Goal: Information Seeking & Learning: Learn about a topic

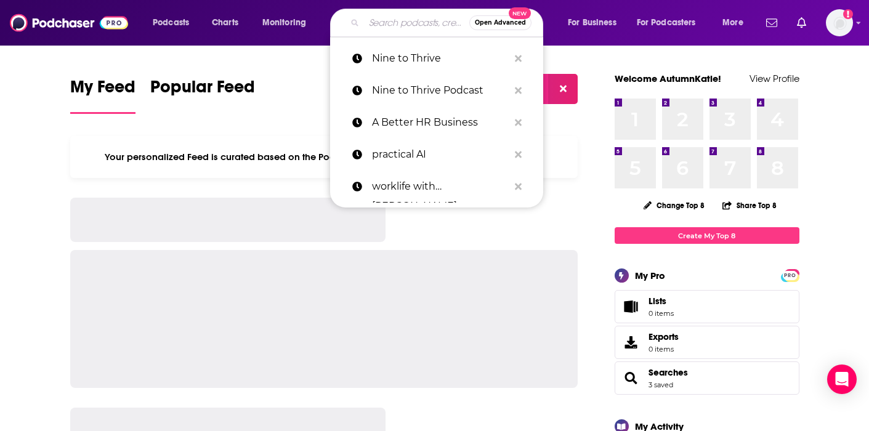
click at [407, 29] on input "Search podcasts, credits, & more..." at bounding box center [416, 23] width 105 height 20
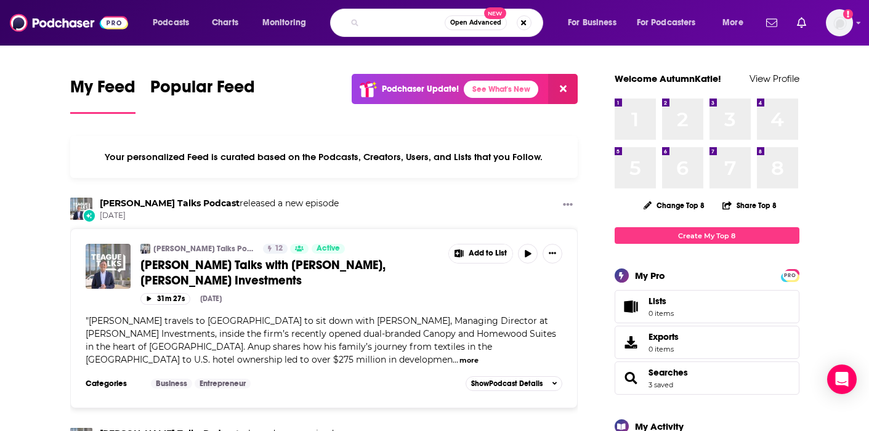
scroll to position [0, 72]
type input "office hours with [PERSON_NAME]"
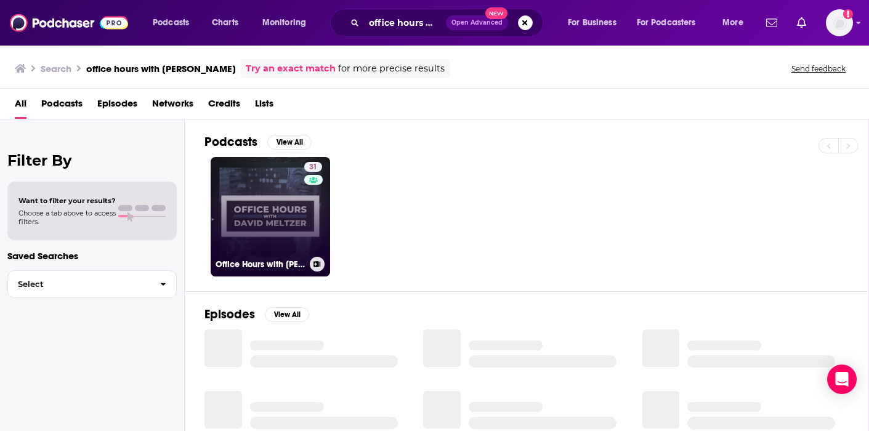
click at [280, 216] on link "31 Office Hours with [PERSON_NAME]" at bounding box center [270, 216] width 119 height 119
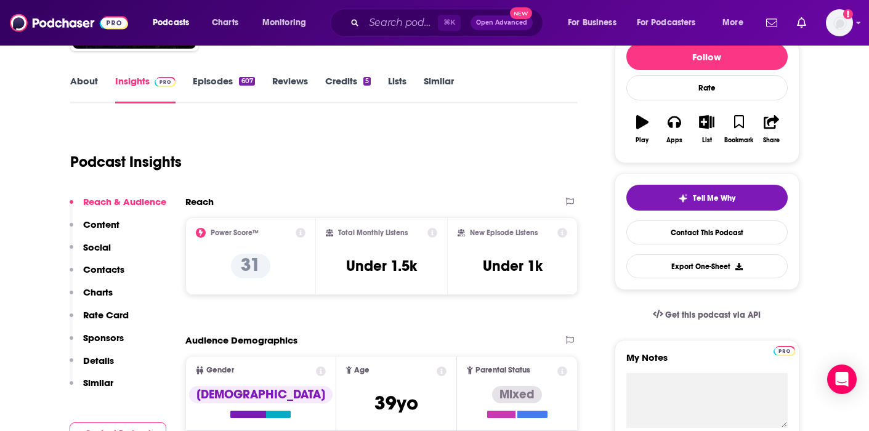
scroll to position [179, 0]
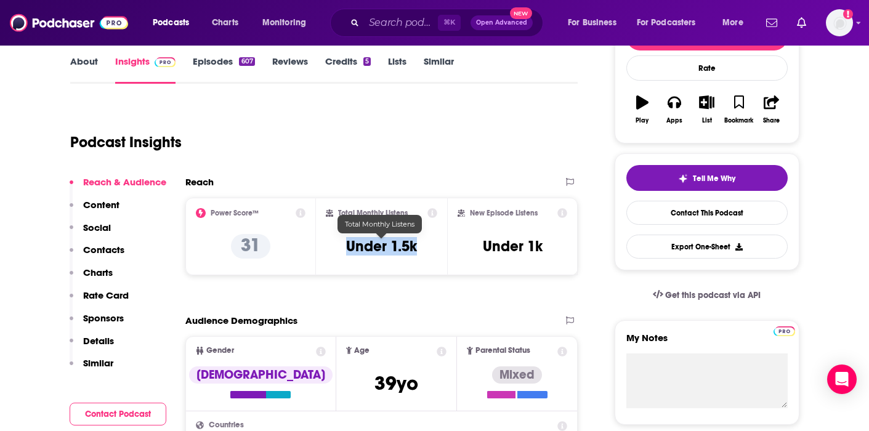
drag, startPoint x: 349, startPoint y: 246, endPoint x: 421, endPoint y: 248, distance: 71.5
click at [421, 248] on div "Total Monthly Listens Under 1.5k" at bounding box center [381, 236] width 111 height 57
copy h3 "Under 1.5k"
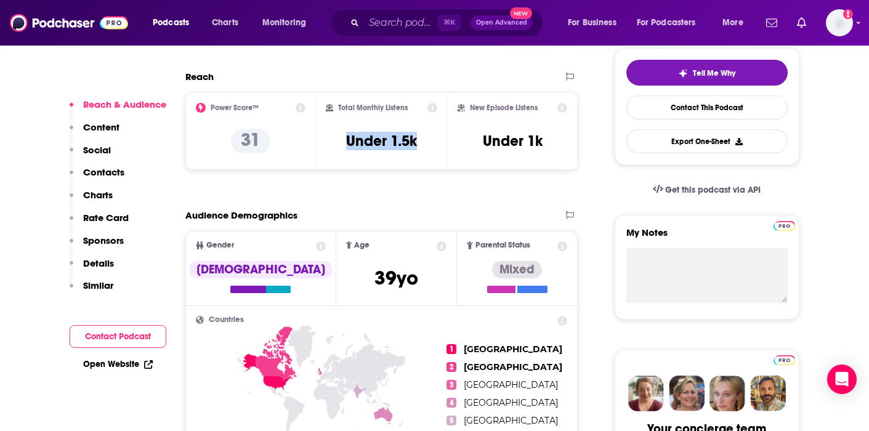
scroll to position [284, 0]
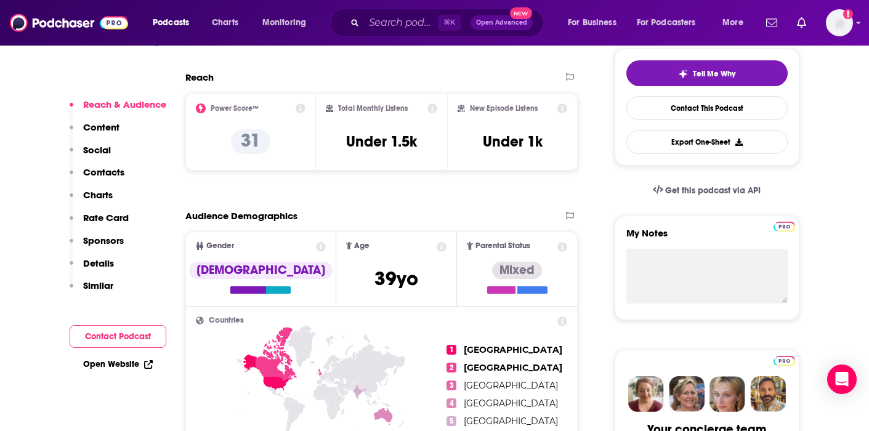
click at [378, 32] on div "⌘ K Open Advanced New" at bounding box center [436, 23] width 213 height 28
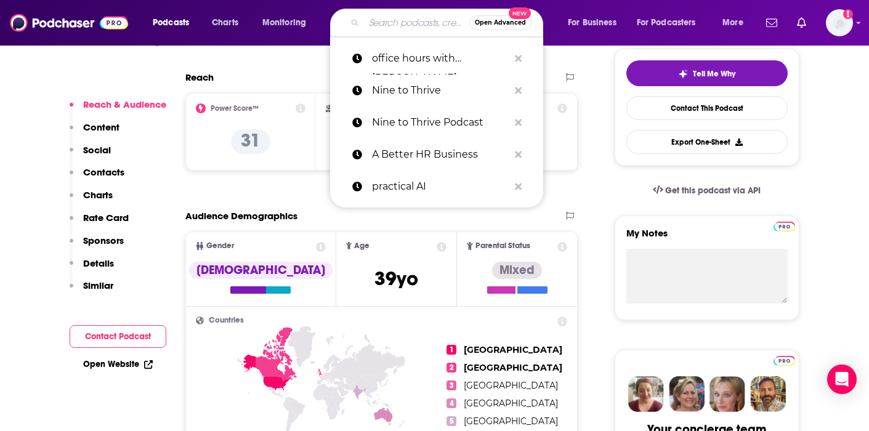
click at [382, 21] on input "Search podcasts, credits, & more..." at bounding box center [416, 23] width 105 height 20
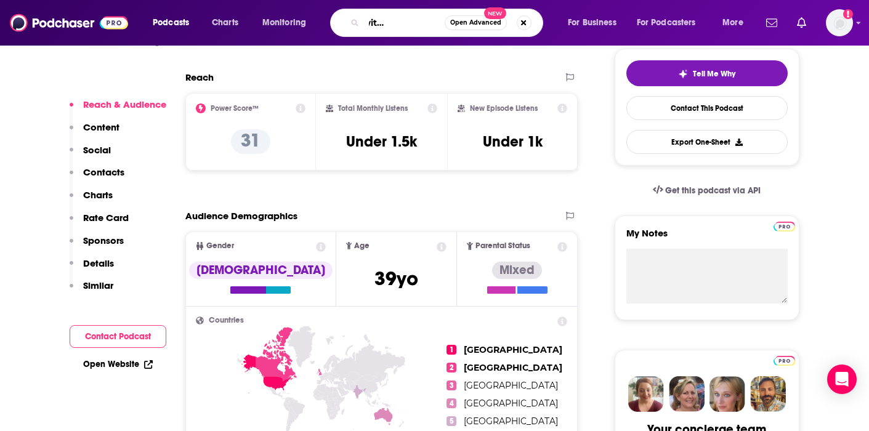
scroll to position [0, 60]
type input "playbook with [PERSON_NAME]"
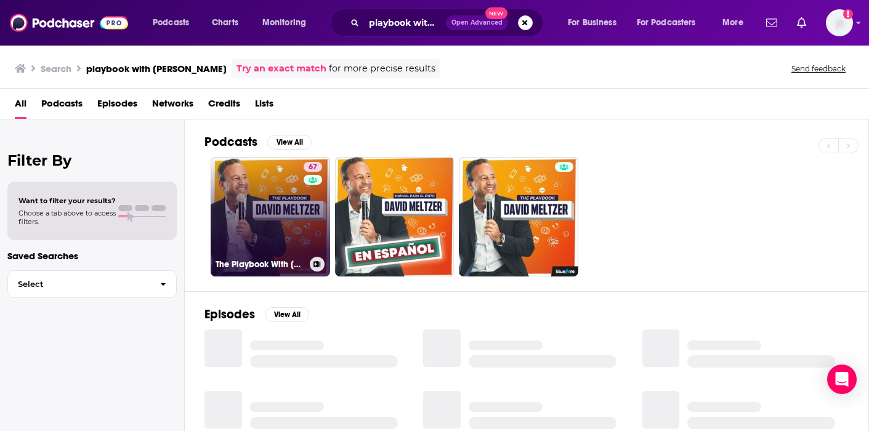
click at [257, 185] on link "67 The Playbook With [PERSON_NAME]" at bounding box center [270, 216] width 119 height 119
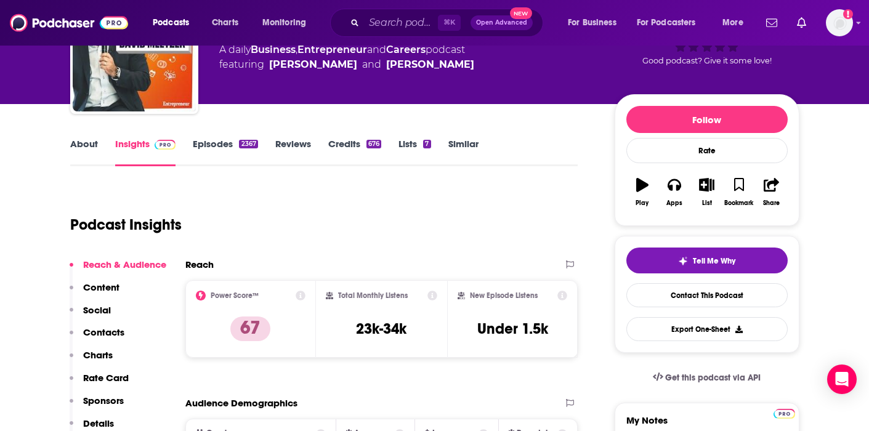
scroll to position [98, 0]
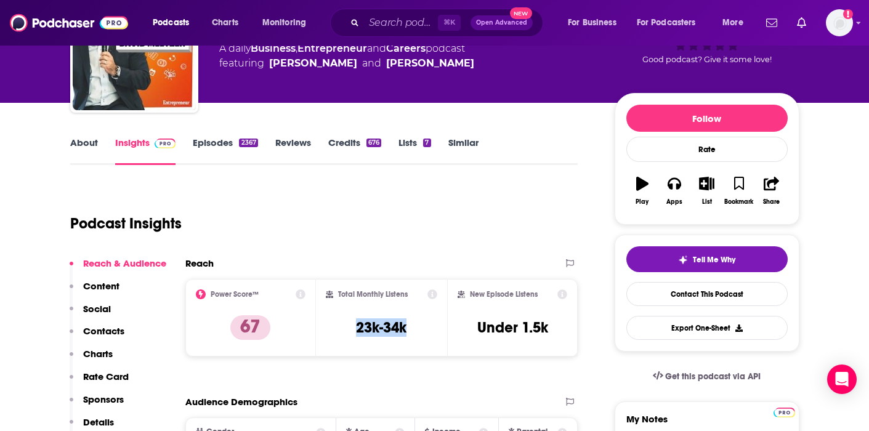
drag, startPoint x: 354, startPoint y: 329, endPoint x: 415, endPoint y: 328, distance: 61.6
click at [416, 328] on div "Total Monthly Listens 23k-34k" at bounding box center [381, 317] width 111 height 57
copy h3 "23k-34k"
